Goal: Check status: Check status

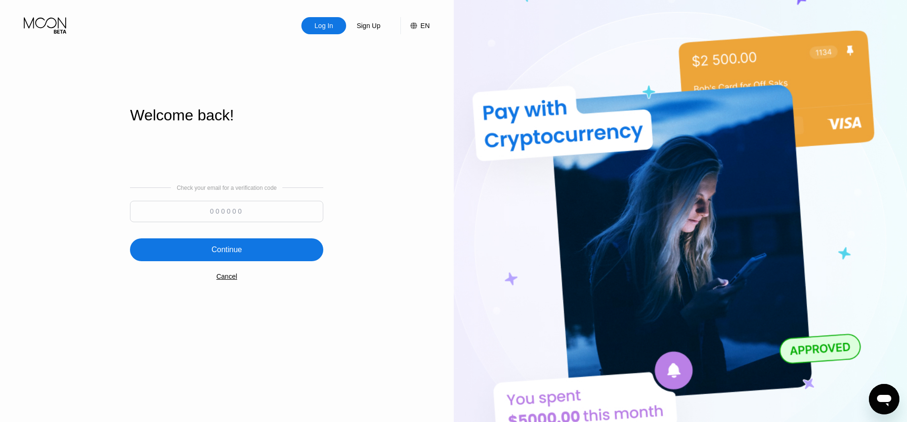
click at [220, 213] on input at bounding box center [226, 211] width 193 height 21
paste input "294146"
type input "294146"
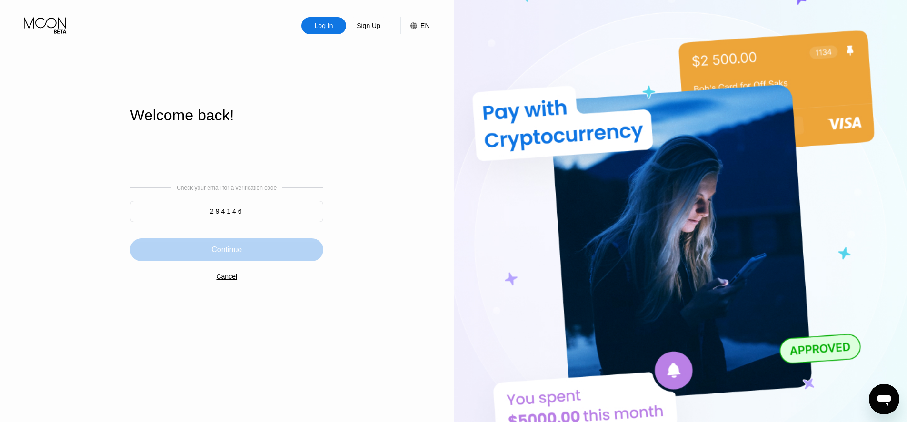
click at [241, 242] on div "Continue" at bounding box center [226, 250] width 193 height 23
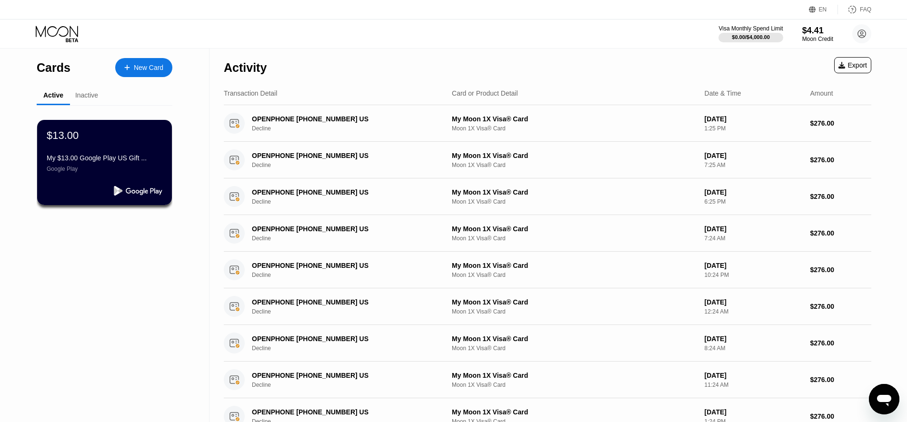
click at [88, 95] on div "Inactive" at bounding box center [86, 95] width 23 height 8
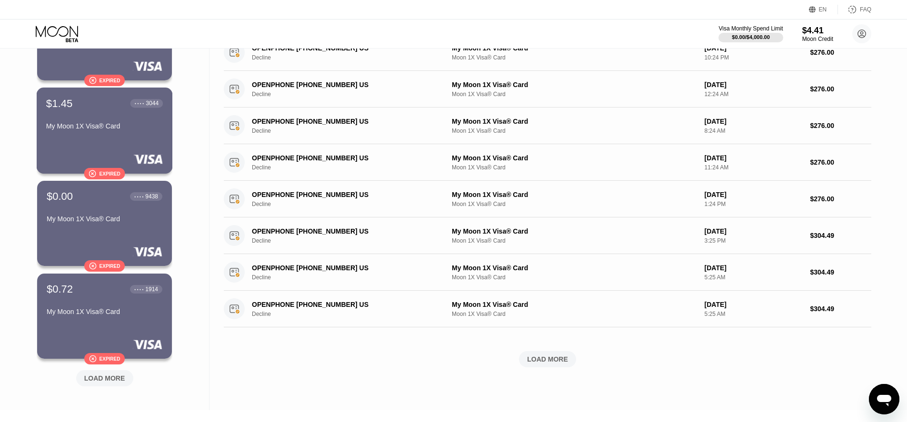
scroll to position [238, 0]
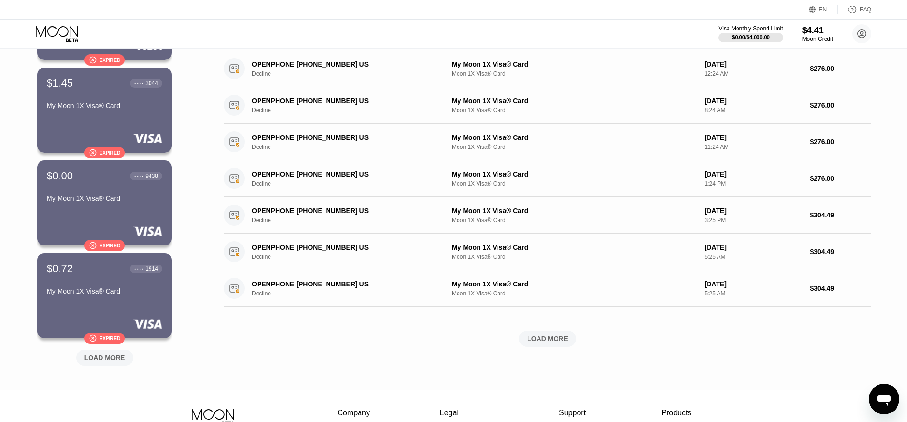
click at [117, 358] on div "LOAD MORE" at bounding box center [104, 358] width 41 height 9
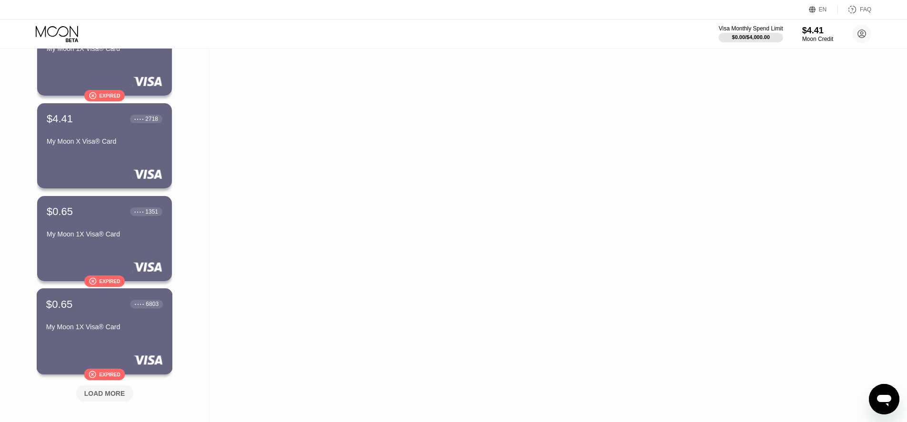
scroll to position [714, 0]
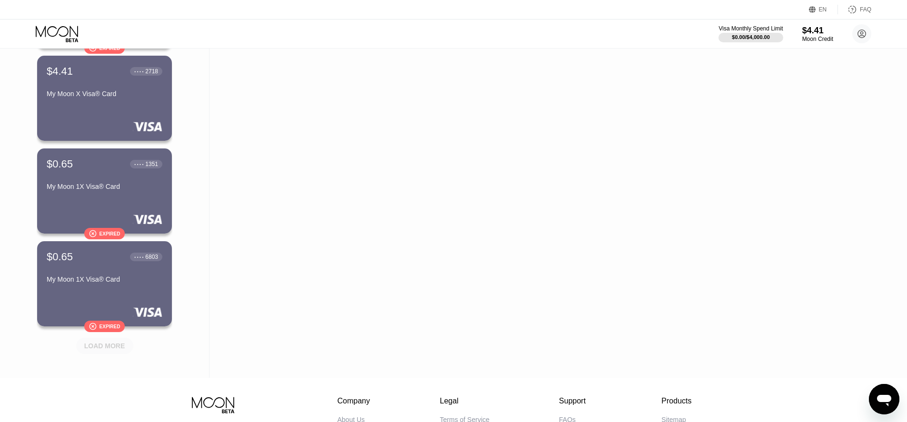
click at [101, 347] on div "LOAD MORE" at bounding box center [104, 346] width 41 height 9
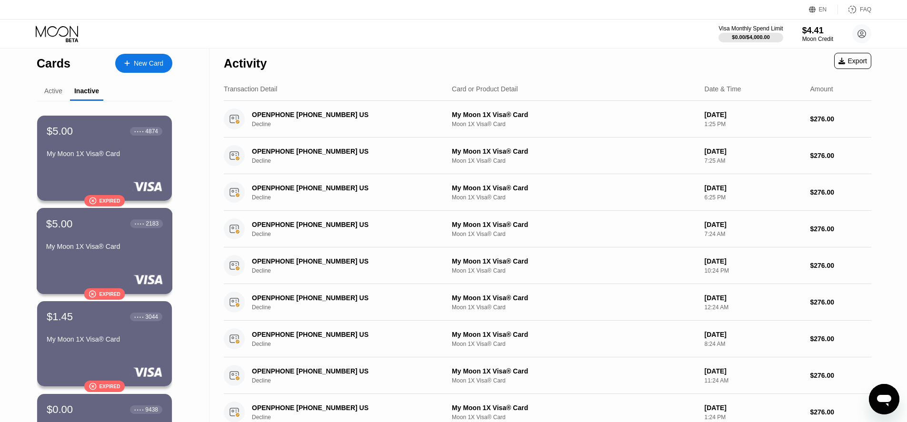
scroll to position [0, 0]
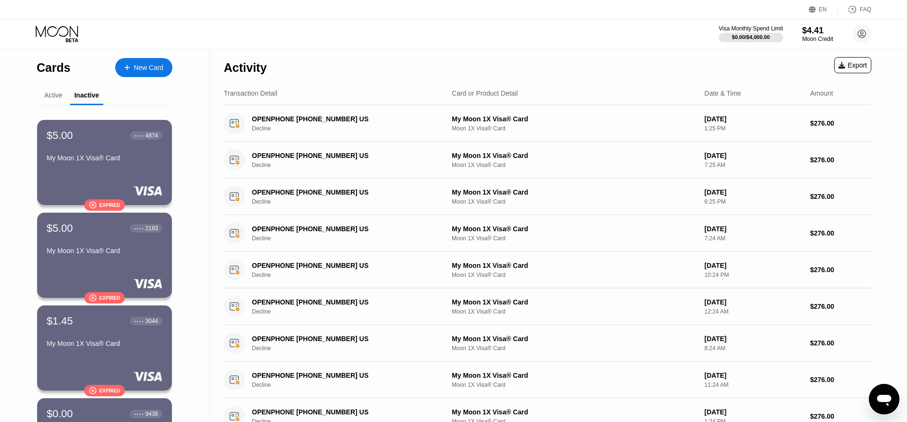
click at [55, 95] on div "Active" at bounding box center [53, 95] width 18 height 8
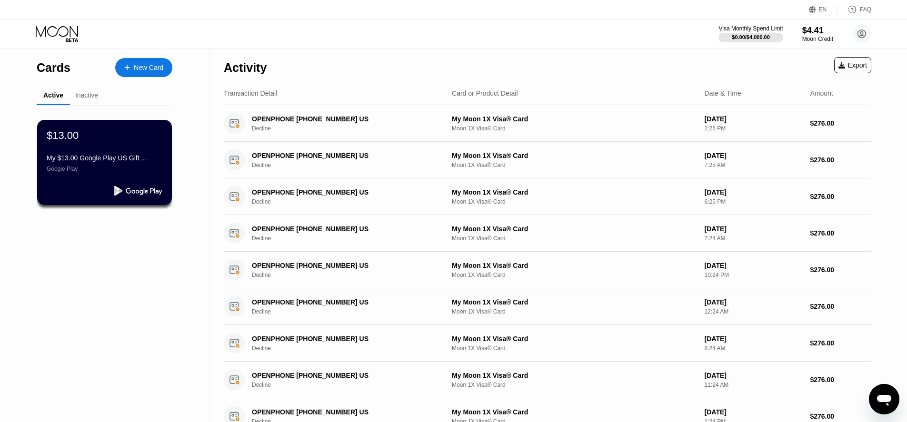
click at [656, 40] on div "Visa Monthly Spend Limit $0.00 / $4,000.00 $4.41 Moon Credit [EMAIL_ADDRESS][DO…" at bounding box center [453, 34] width 907 height 29
